Goal: Transaction & Acquisition: Subscribe to service/newsletter

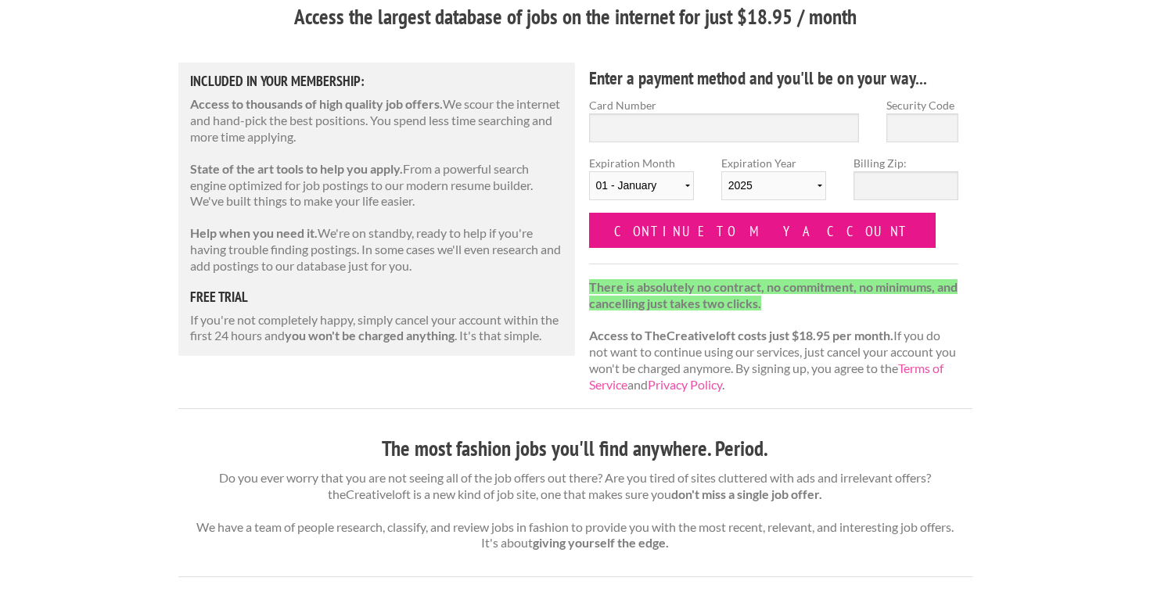
scroll to position [149, 0]
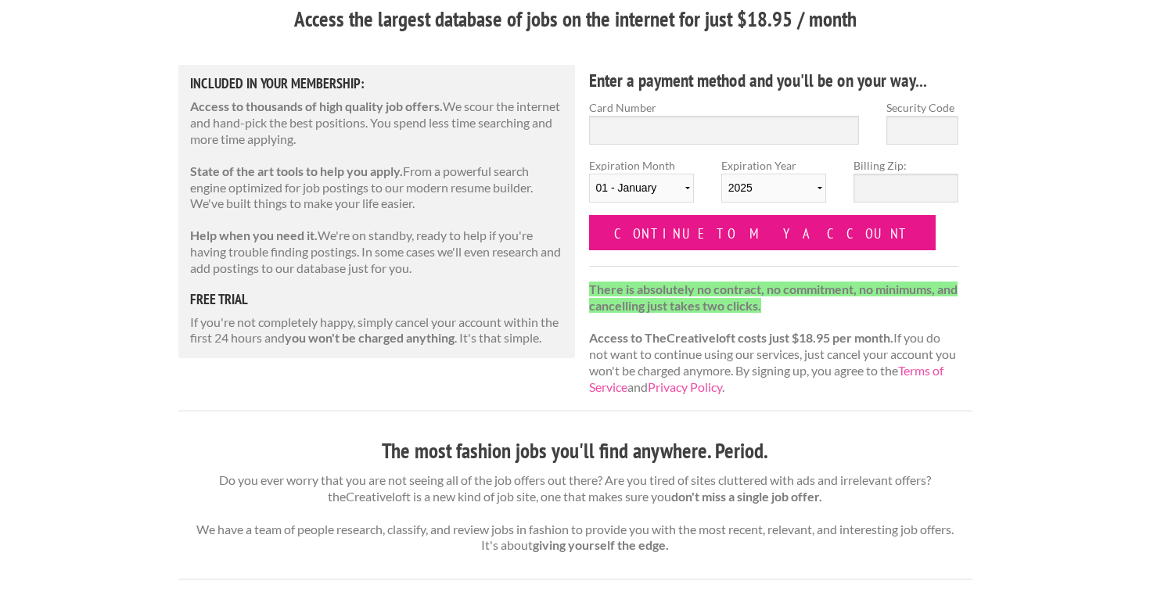
click at [680, 225] on input "Continue to my account" at bounding box center [762, 232] width 347 height 35
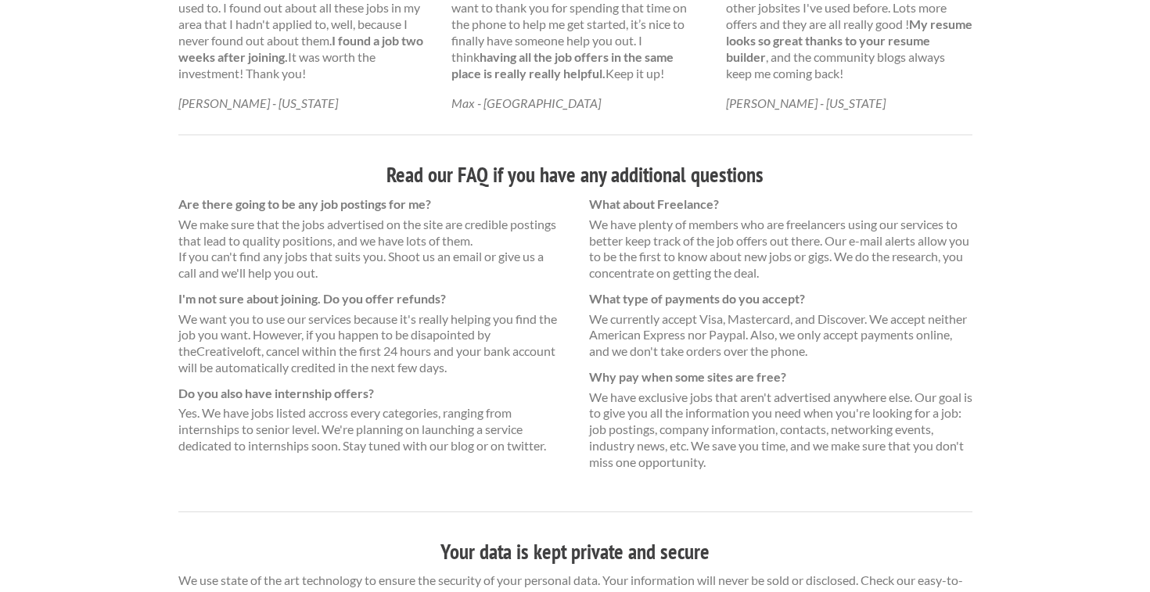
scroll to position [1062, 0]
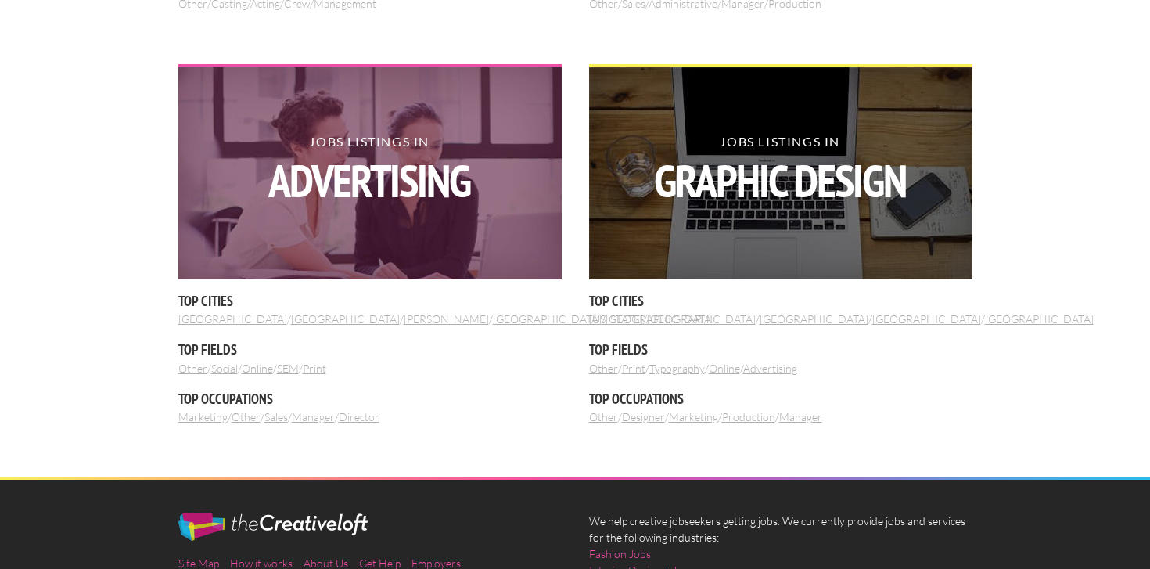
scroll to position [1853, 0]
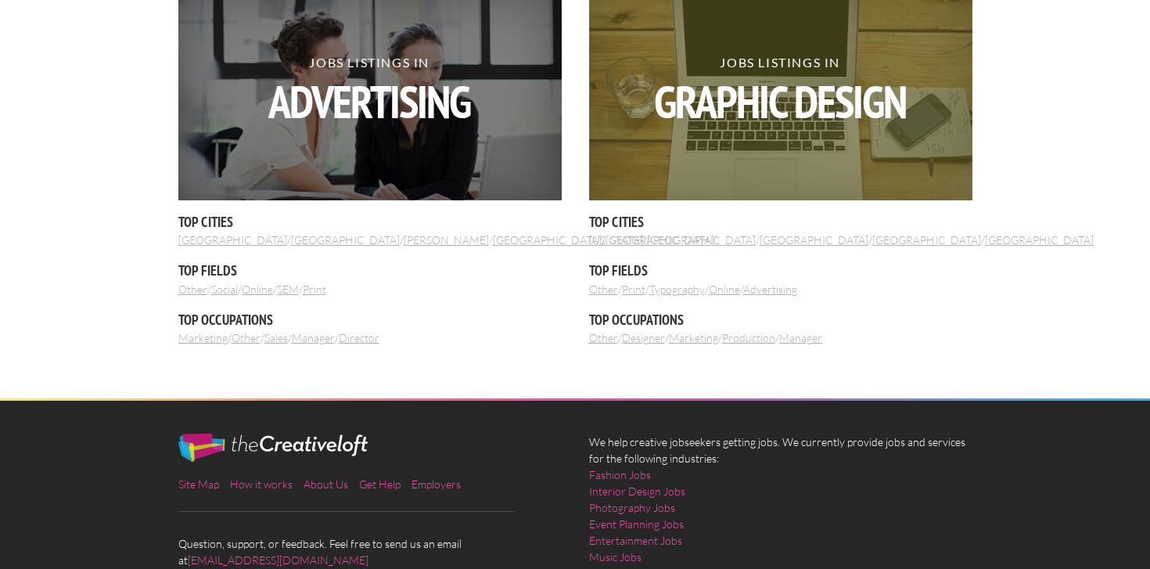
click at [742, 124] on strong "Graphic Design" at bounding box center [779, 101] width 383 height 45
click at [713, 144] on img at bounding box center [780, 94] width 383 height 213
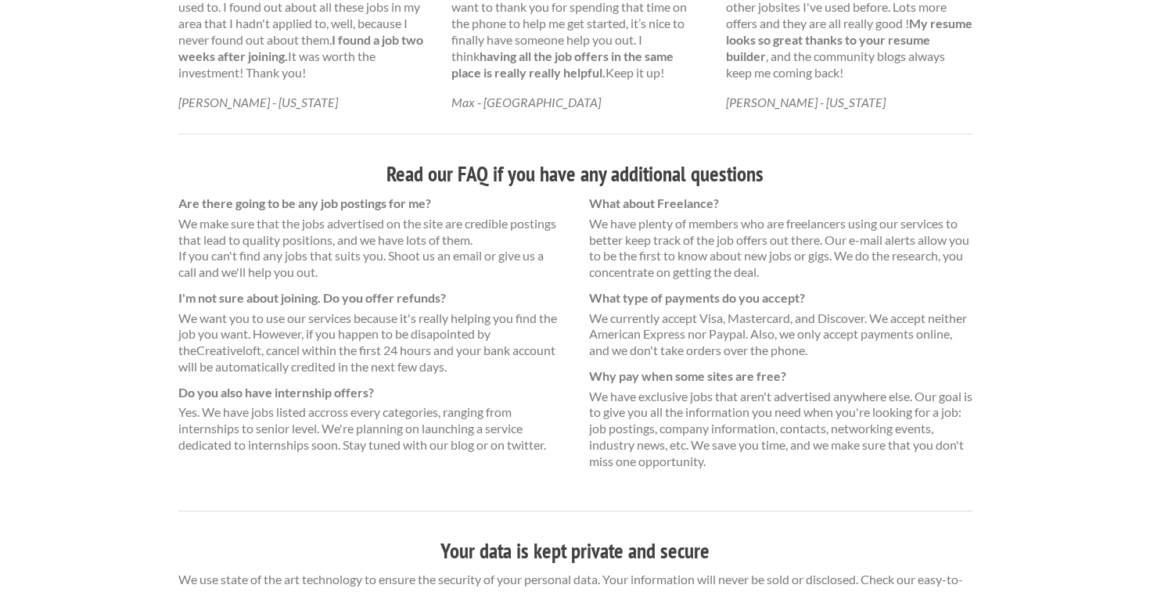
scroll to position [992, 0]
